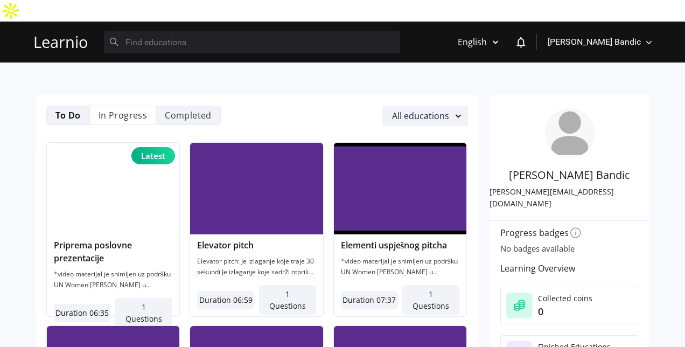
click at [179, 105] on li "Completed" at bounding box center [188, 114] width 65 height 19
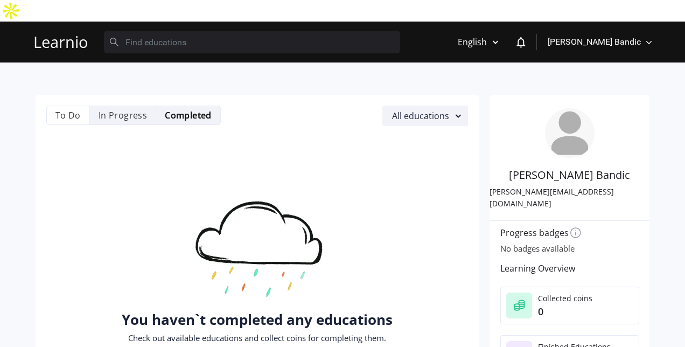
click at [131, 105] on li "In Progress" at bounding box center [122, 114] width 67 height 19
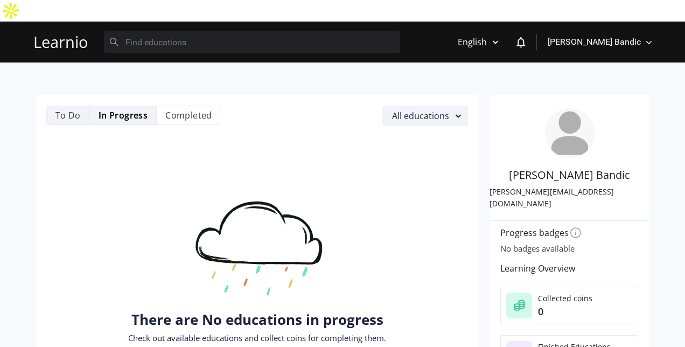
click at [69, 105] on li "To Do" at bounding box center [67, 114] width 43 height 19
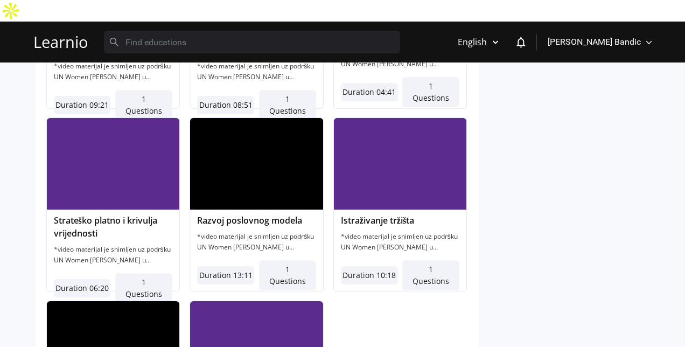
scroll to position [2923, 0]
